Goal: Task Accomplishment & Management: Manage account settings

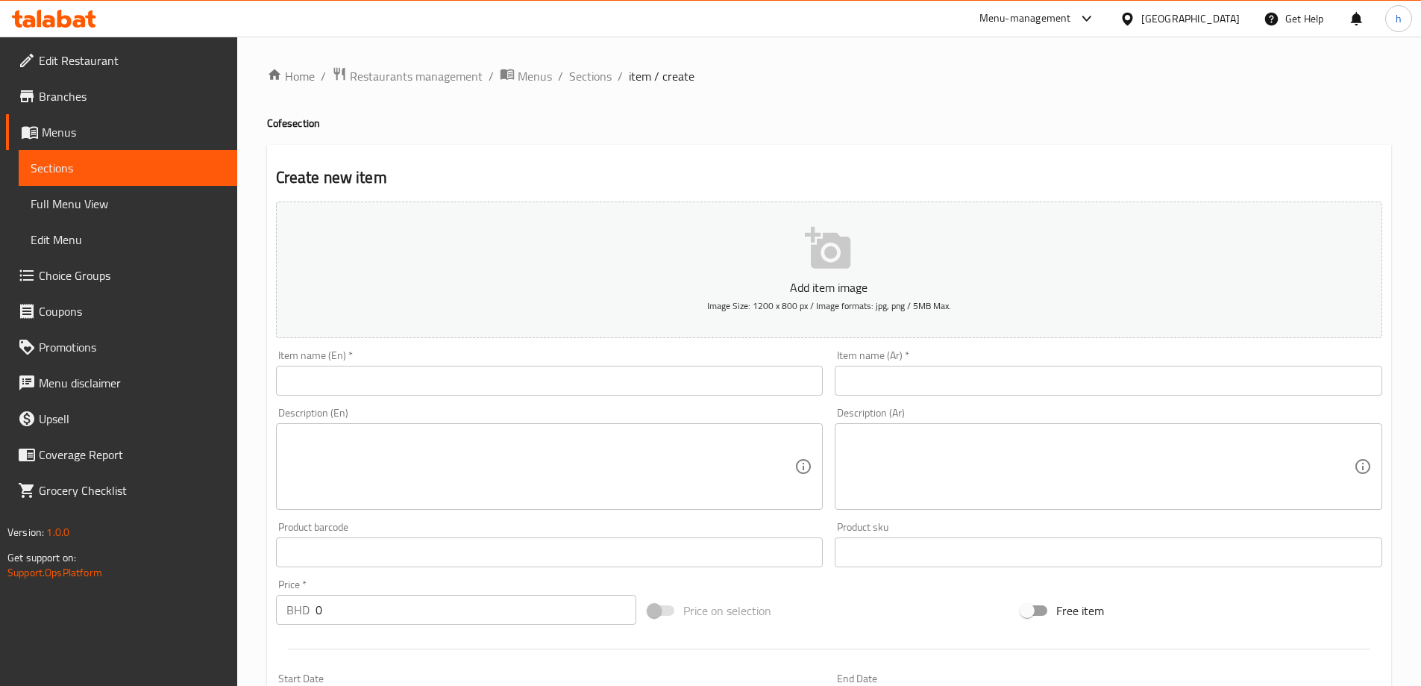
click at [1218, 12] on div "[GEOGRAPHIC_DATA]" at bounding box center [1190, 18] width 98 height 16
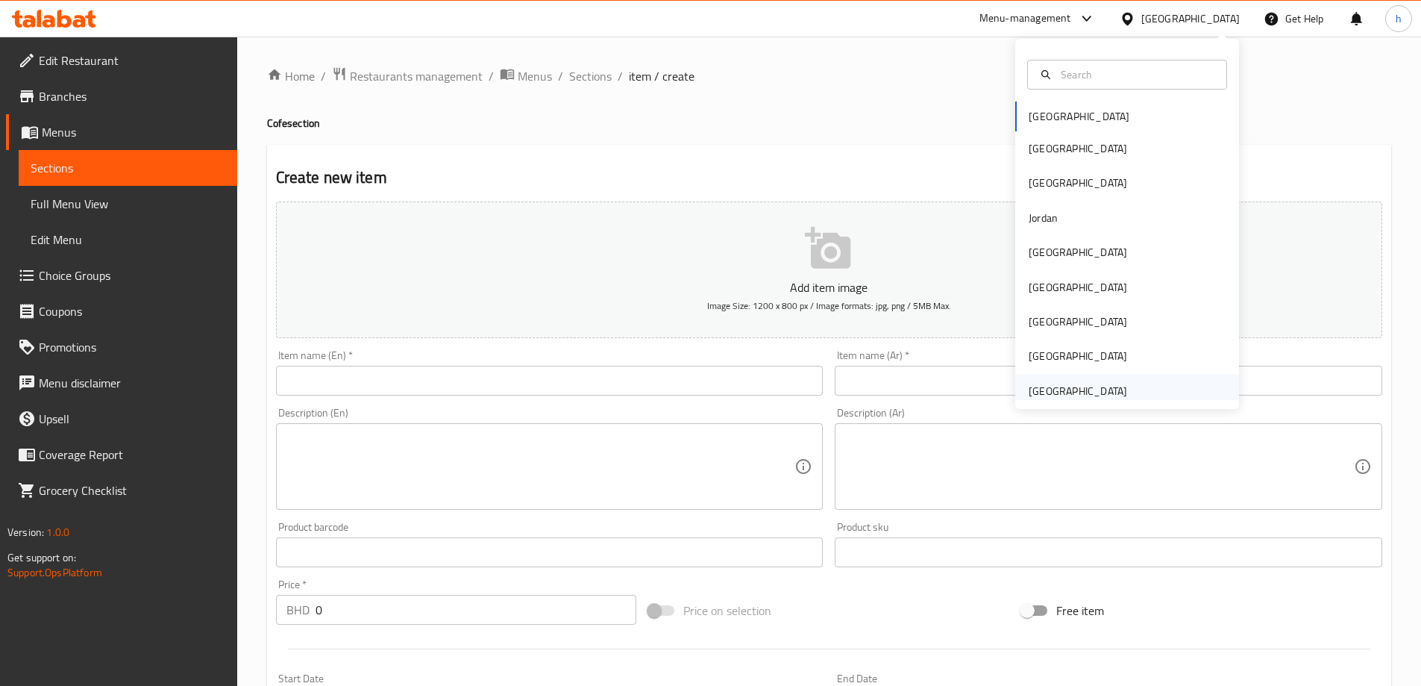
click at [1036, 383] on div "[GEOGRAPHIC_DATA]" at bounding box center [1078, 391] width 98 height 16
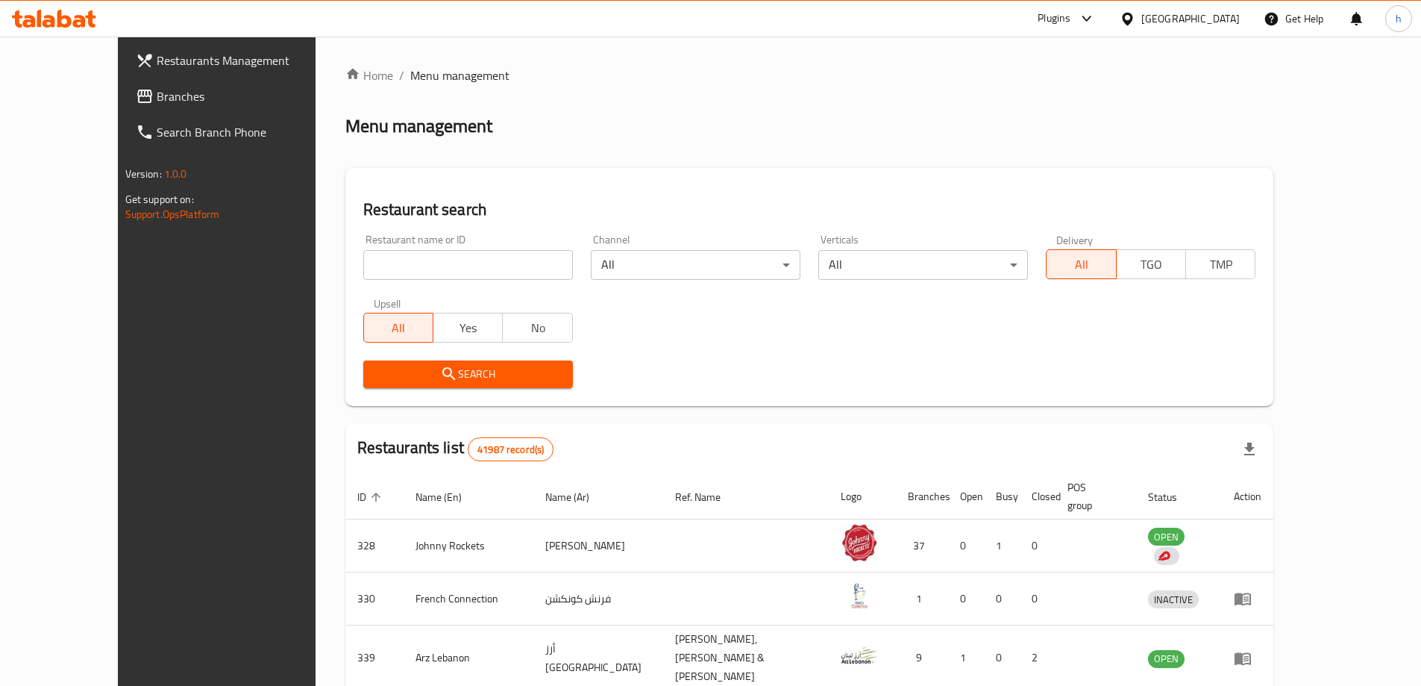
click at [157, 90] on span "Branches" at bounding box center [250, 96] width 186 height 18
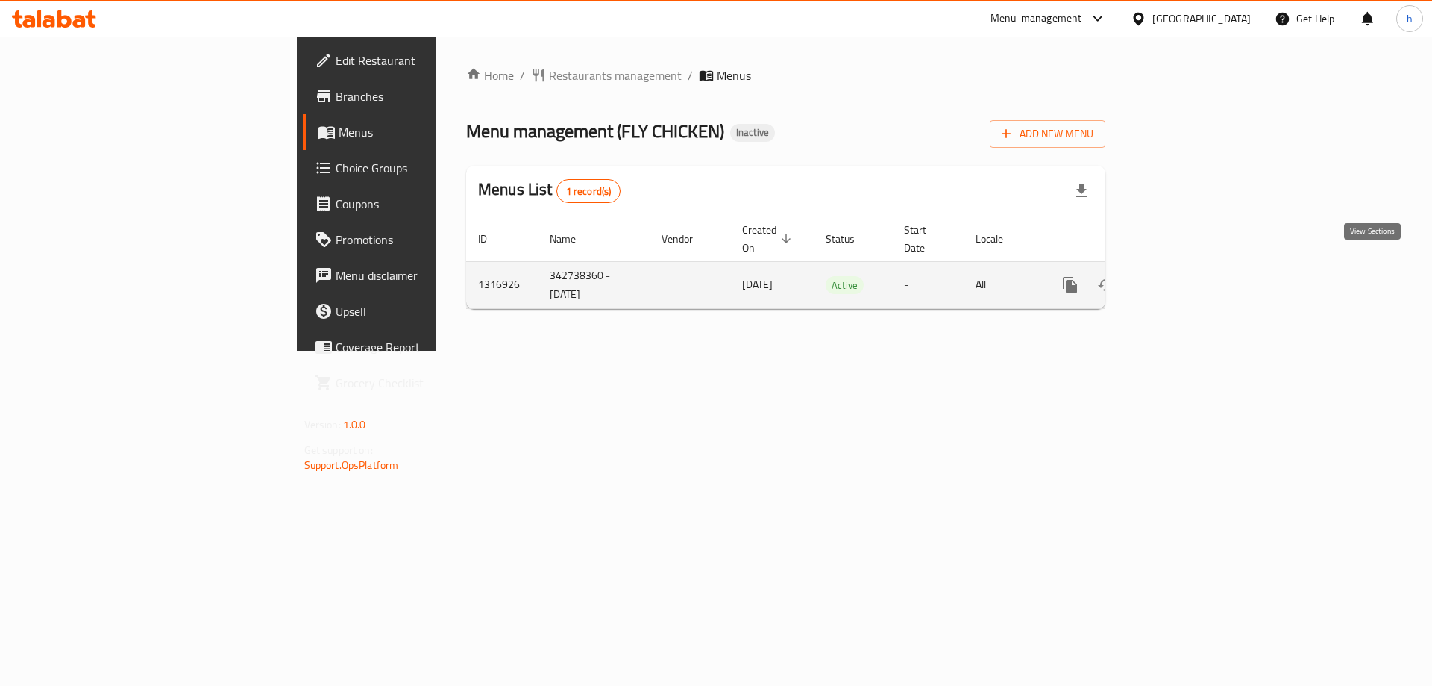
click at [1187, 276] on icon "enhanced table" at bounding box center [1178, 285] width 18 height 18
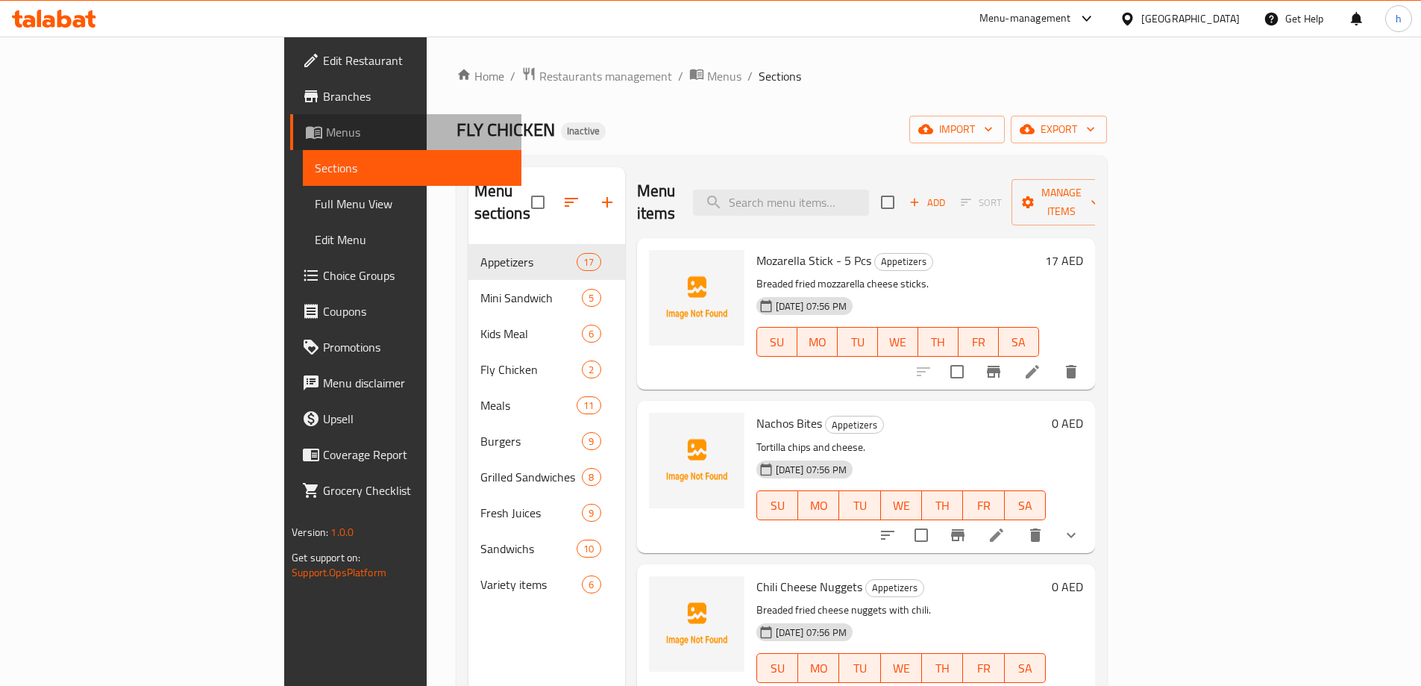
click at [326, 131] on span "Menus" at bounding box center [418, 132] width 184 height 18
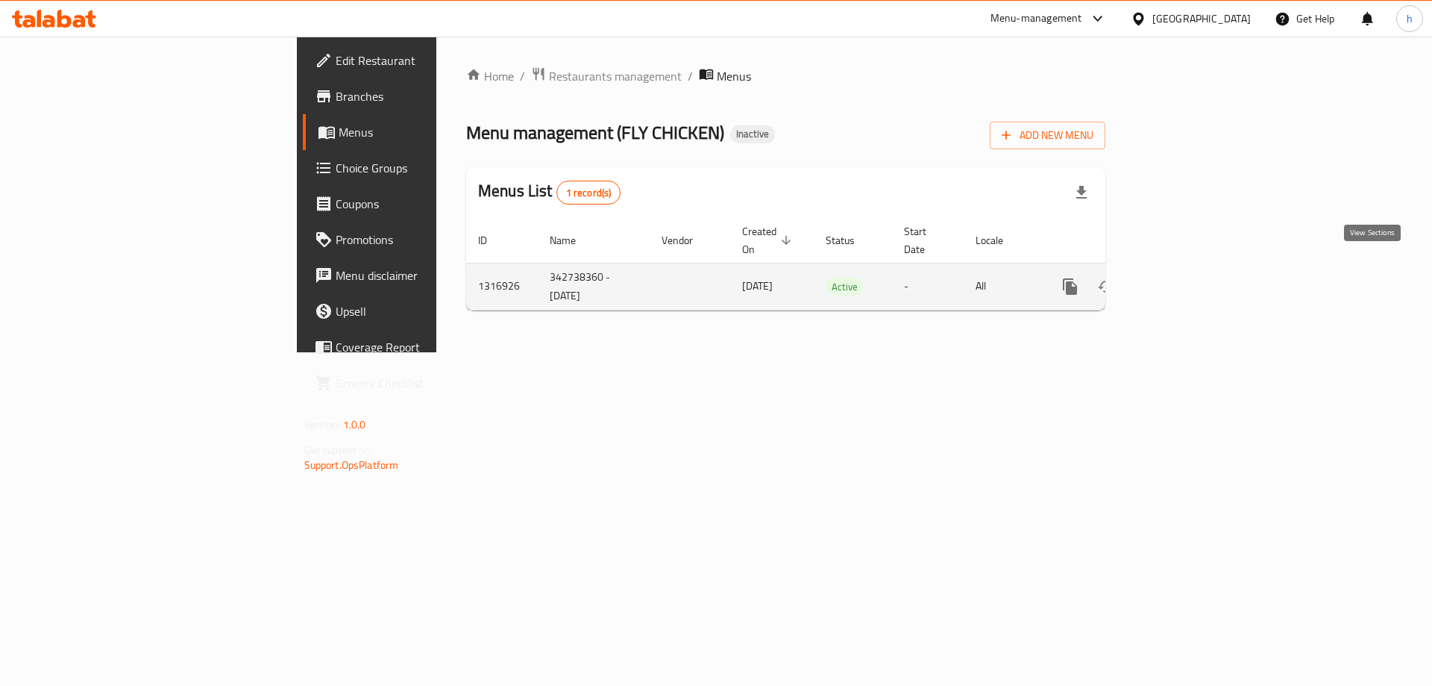
click at [1187, 278] on icon "enhanced table" at bounding box center [1178, 287] width 18 height 18
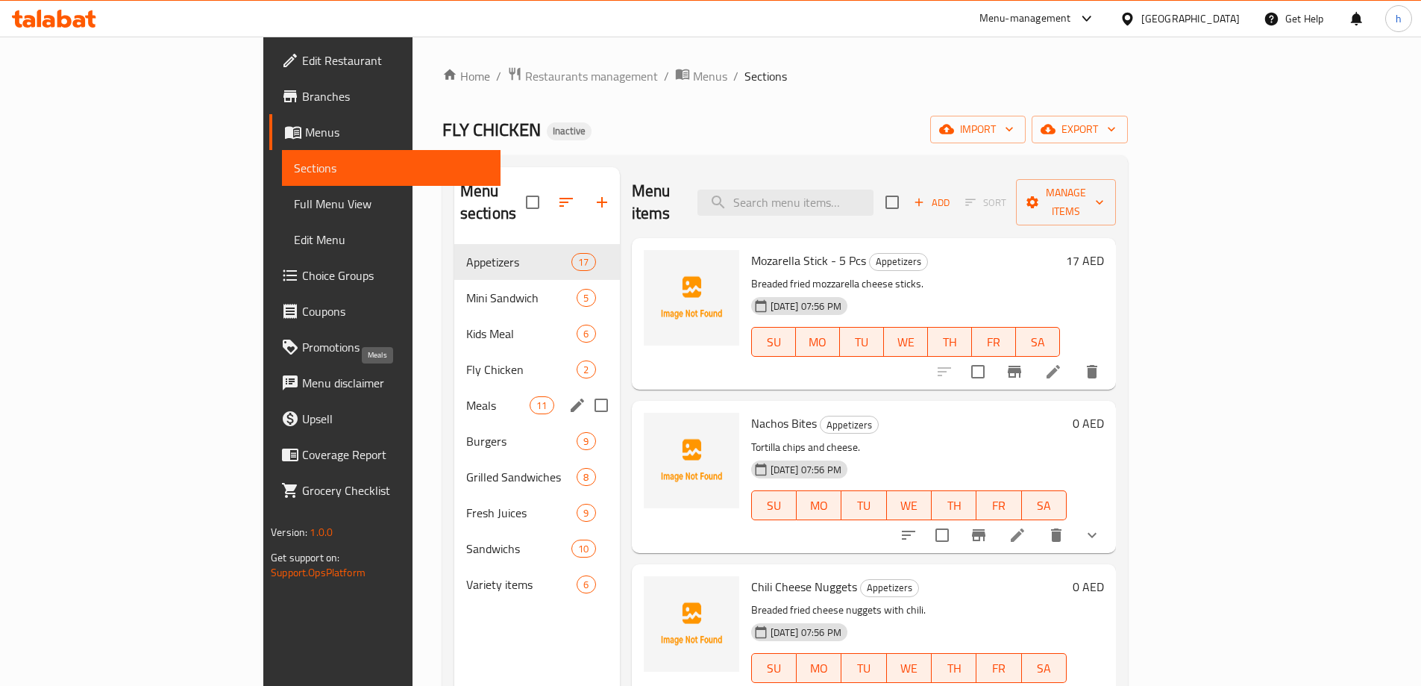
click at [466, 396] on span "Meals" at bounding box center [497, 405] width 63 height 18
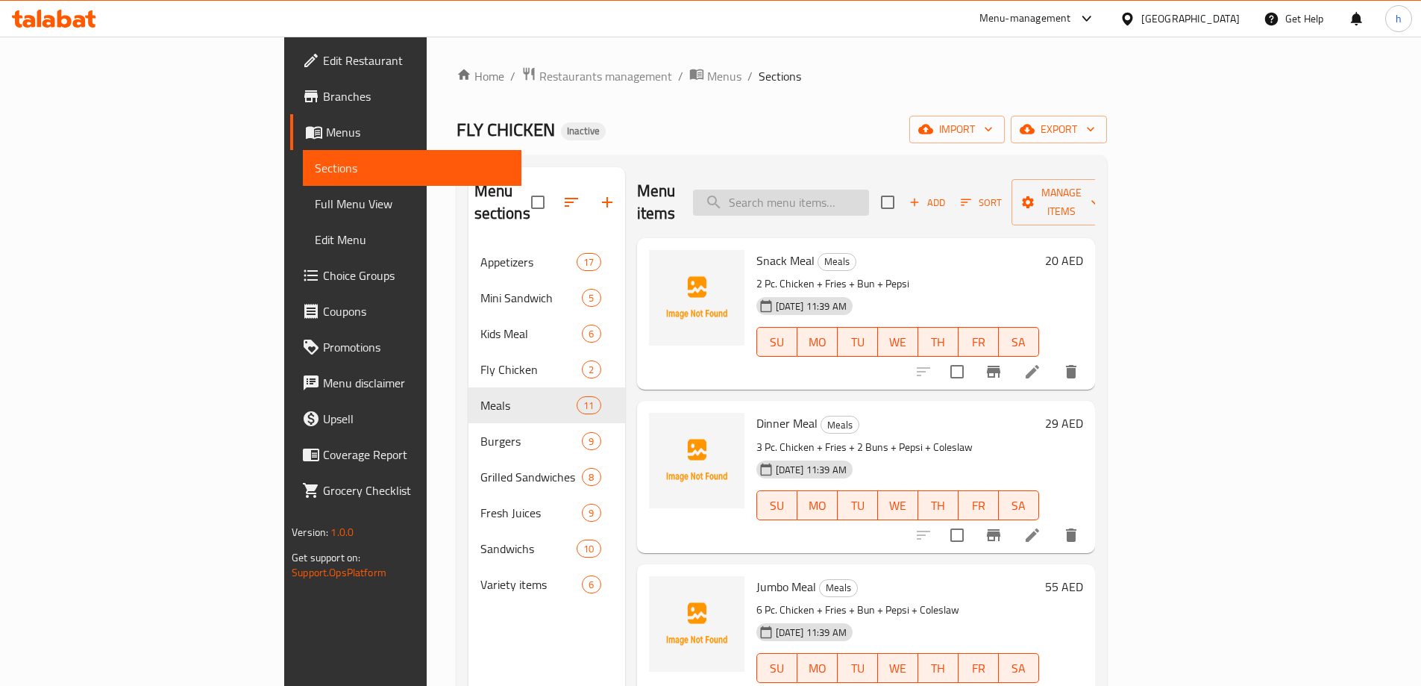
click at [862, 189] on input "search" at bounding box center [781, 202] width 176 height 26
paste input "Fried Chicken 1 Pcs"
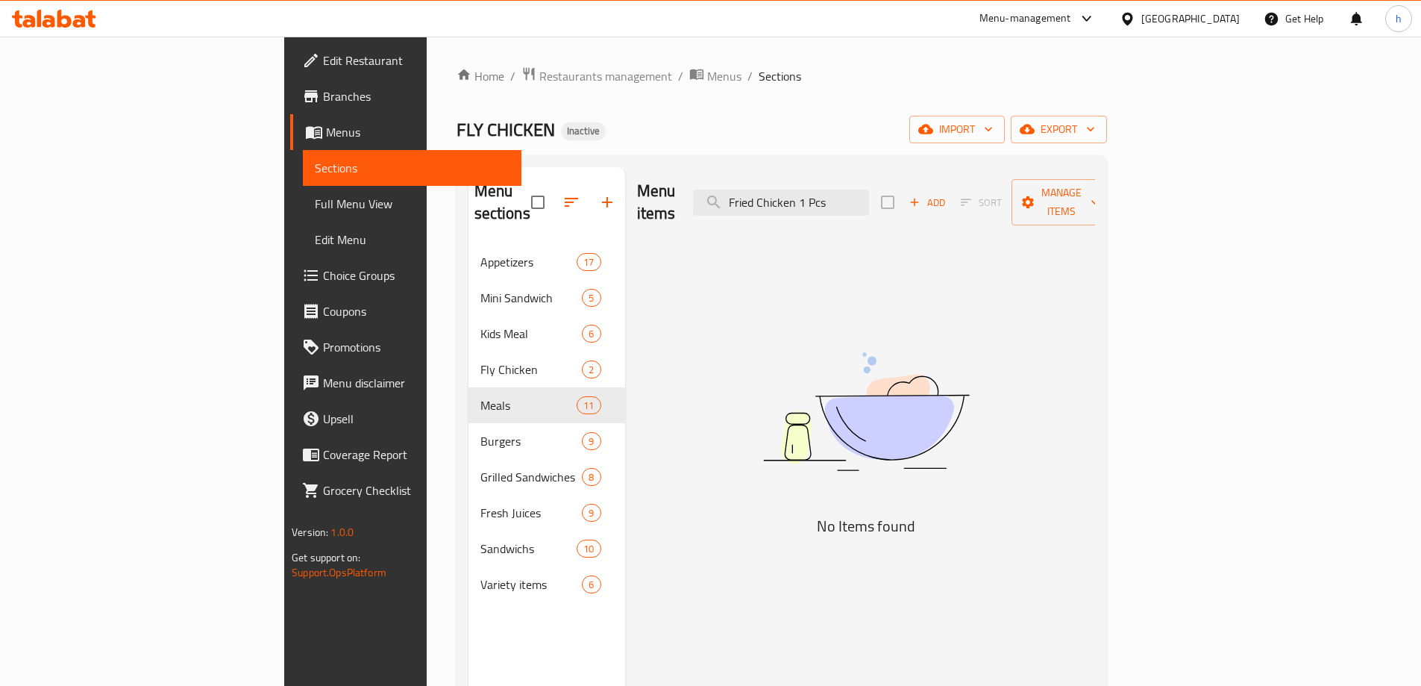
type input "Fried Chicken 1 Pcs"
